Goal: Information Seeking & Learning: Learn about a topic

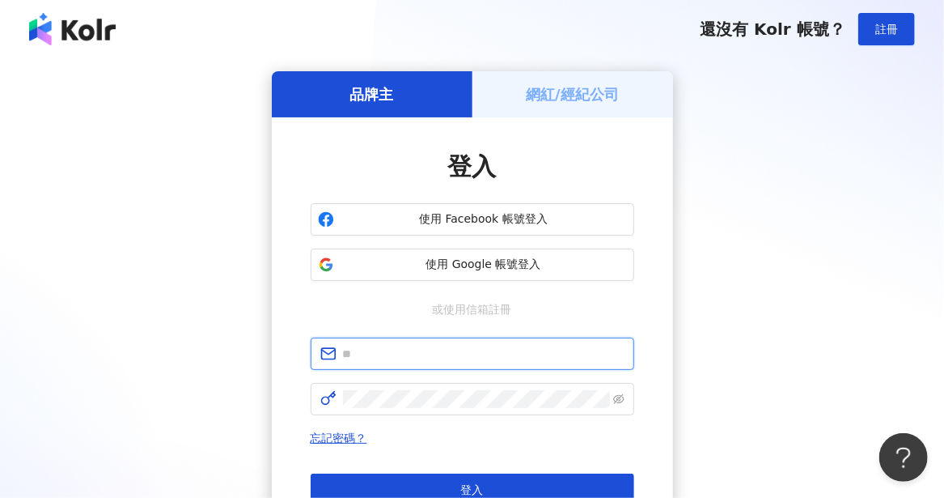
click at [401, 350] on input "text" at bounding box center [484, 354] width 282 height 18
type input "**********"
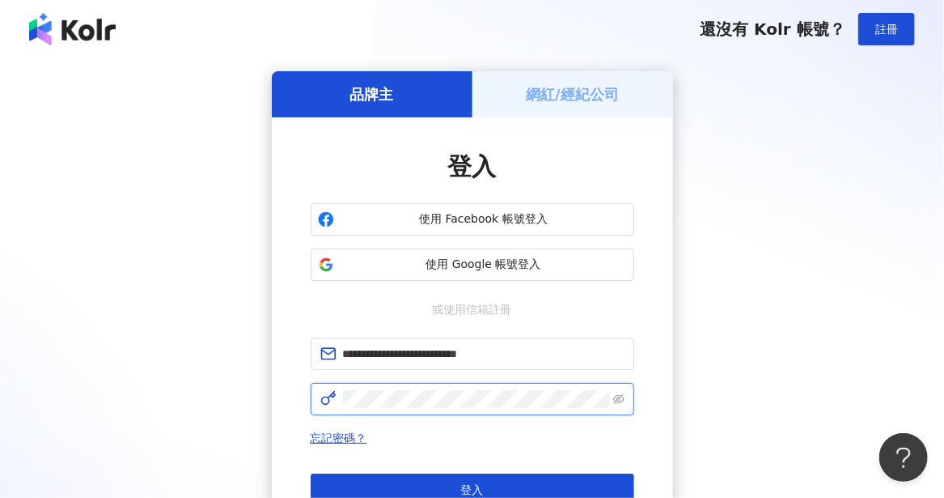
click button "登入" at bounding box center [473, 489] width 324 height 32
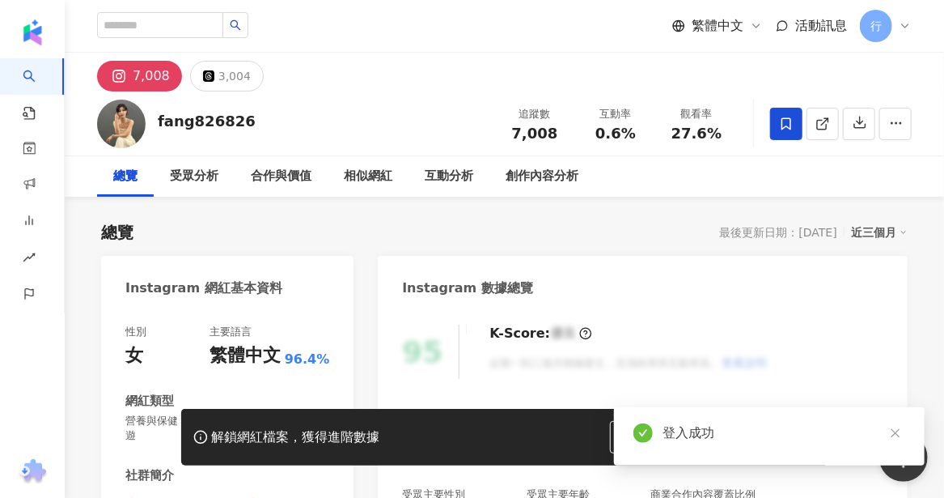
scroll to position [324, 0]
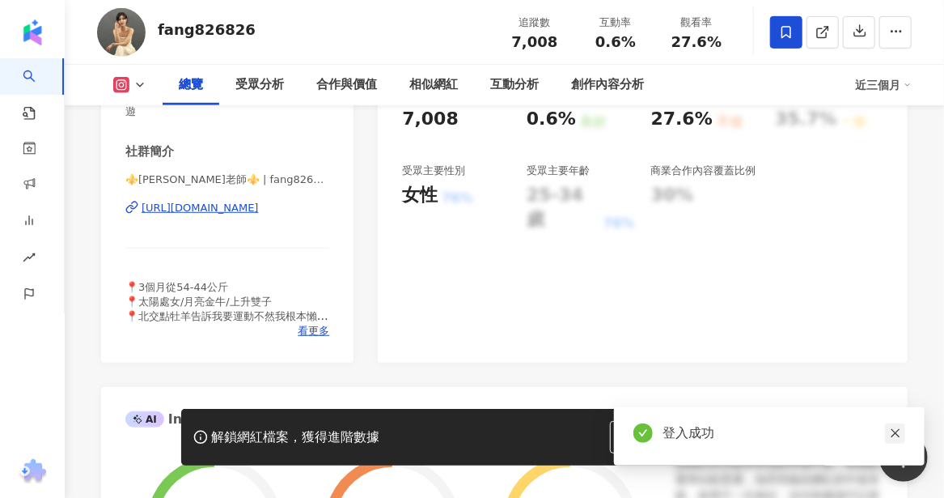
click at [899, 438] on icon "close" at bounding box center [895, 432] width 11 height 11
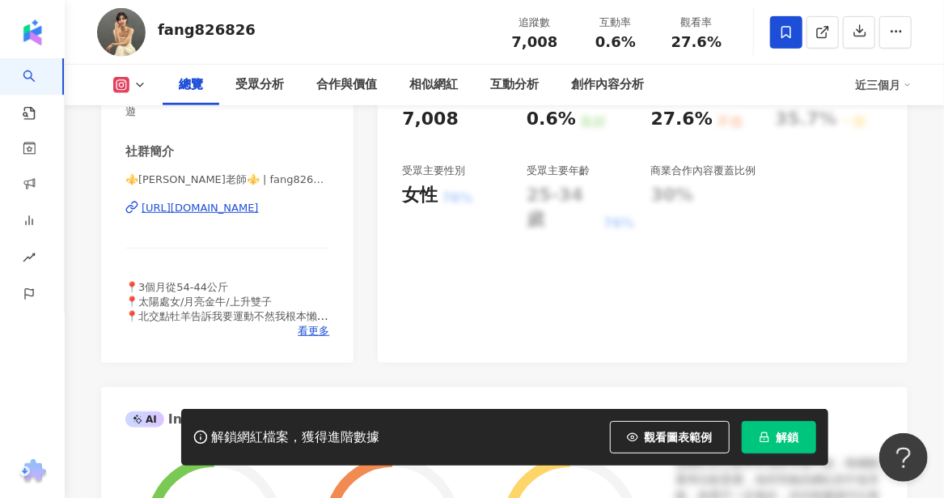
click at [212, 209] on div "[URL][DOMAIN_NAME]" at bounding box center [200, 208] width 117 height 15
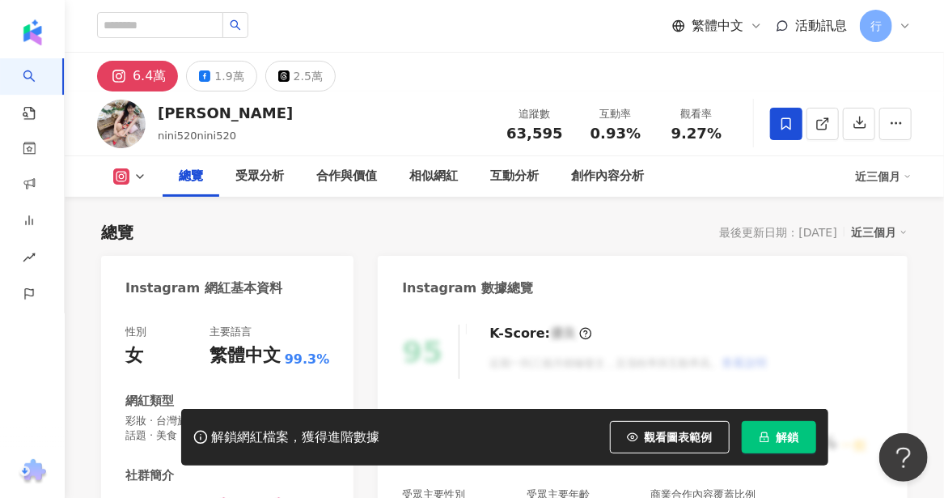
scroll to position [162, 0]
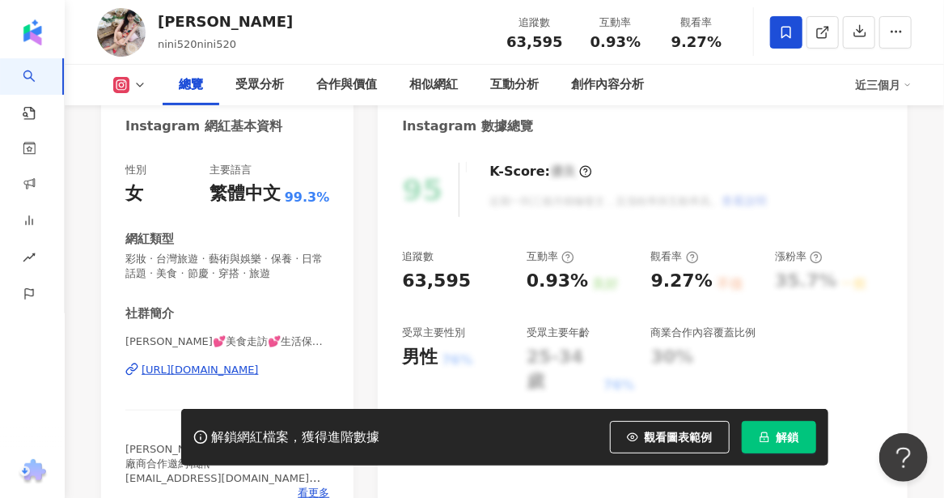
click at [185, 370] on div "https://www.instagram.com/nini520nini520/" at bounding box center [200, 370] width 117 height 15
drag, startPoint x: 161, startPoint y: 24, endPoint x: 185, endPoint y: 20, distance: 24.6
click at [185, 20] on div "妮妮" at bounding box center [225, 21] width 135 height 20
copy div "妮妮"
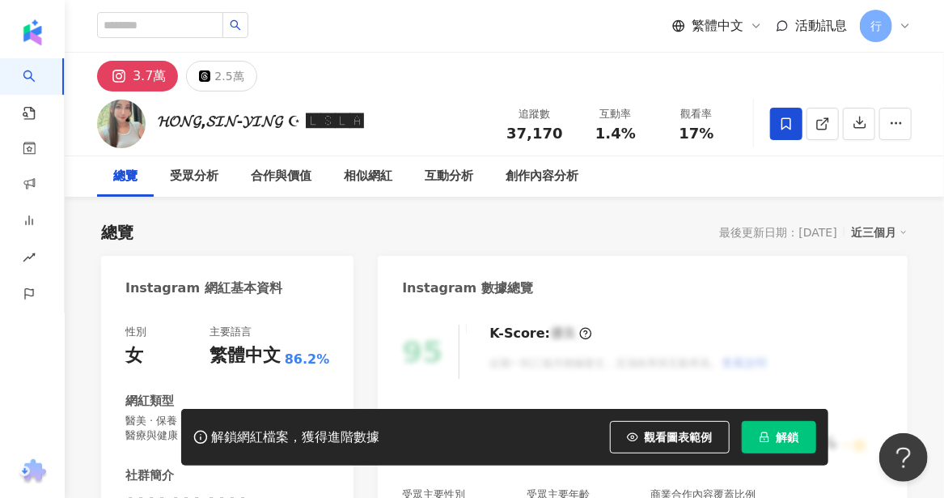
scroll to position [162, 0]
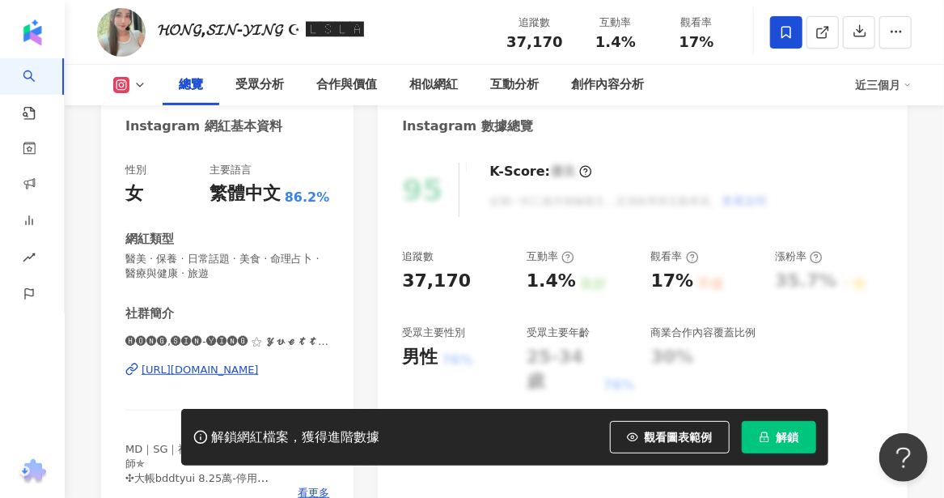
click at [220, 372] on div "https://www.instagram.com/nade.1334/" at bounding box center [200, 370] width 117 height 15
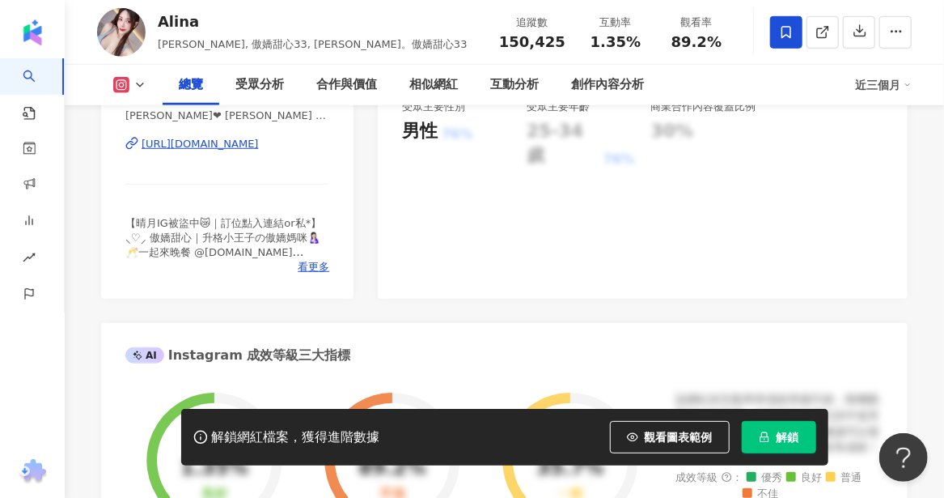
scroll to position [324, 0]
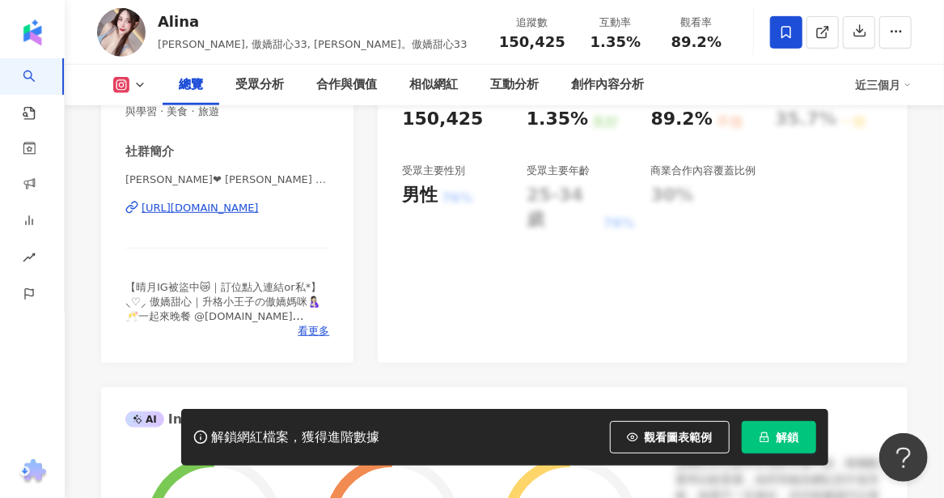
click at [259, 211] on div "[URL][DOMAIN_NAME]" at bounding box center [200, 208] width 117 height 15
click at [303, 332] on span "看更多" at bounding box center [314, 331] width 32 height 15
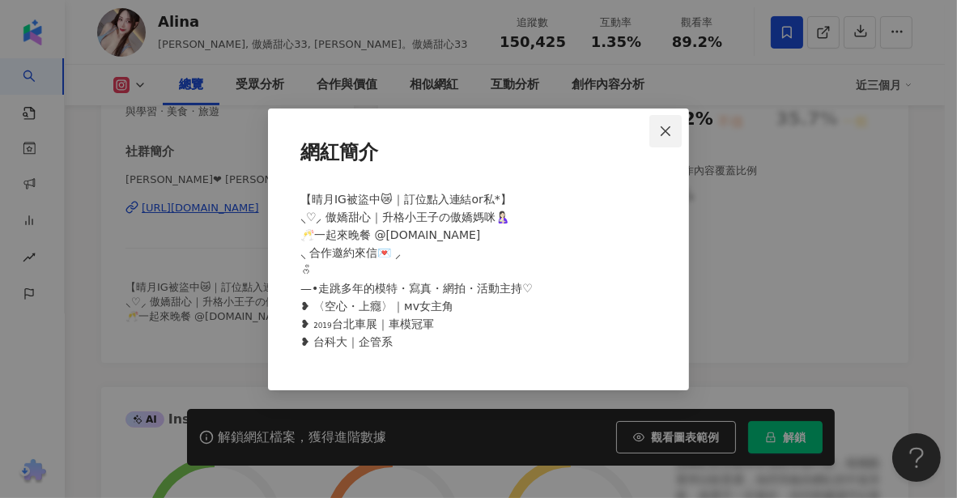
click at [657, 132] on span "Close" at bounding box center [665, 131] width 32 height 13
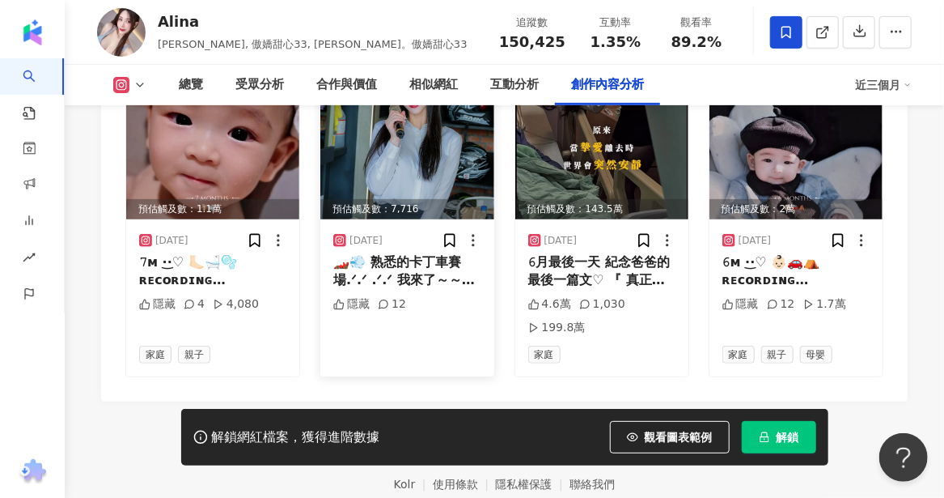
scroll to position [5187, 0]
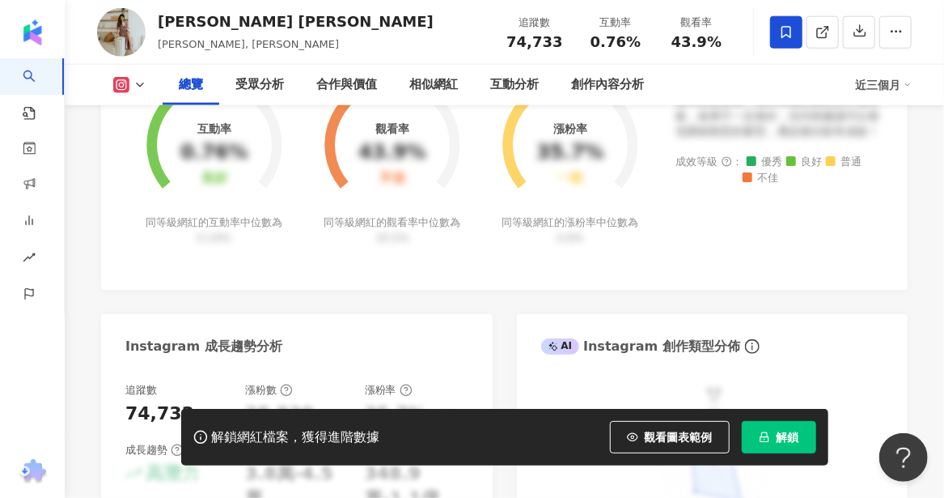
scroll to position [299, 0]
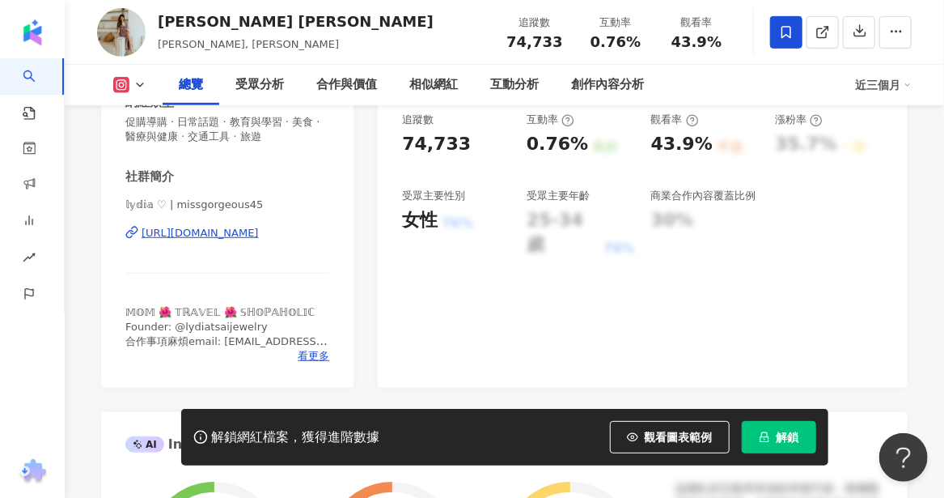
click at [259, 231] on div "https://www.instagram.com/missgorgeous45/" at bounding box center [200, 233] width 117 height 15
